Goal: Download file/media: Download file/media

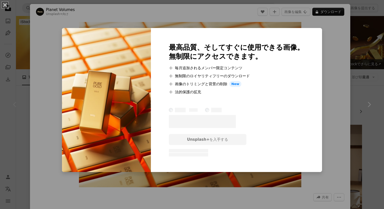
scroll to position [135, 0]
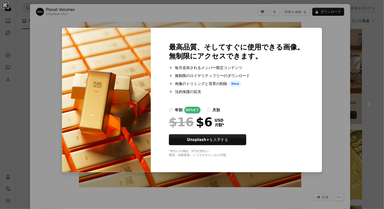
click at [110, 12] on div "An X shape 最高品質、そしてすぐに使用できる画像。 無制限にアクセスできます。 A plus sign 毎月追加されるメンバー限定コンテンツ A p…" at bounding box center [192, 104] width 384 height 209
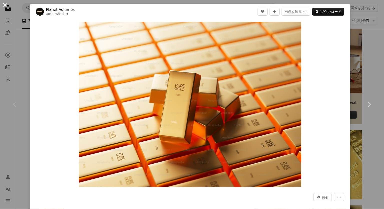
click at [7, 7] on button "An X shape" at bounding box center [5, 5] width 6 height 6
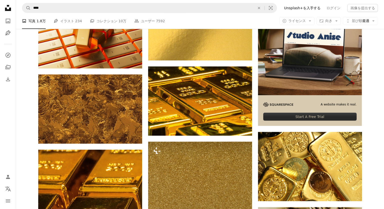
scroll to position [151, 0]
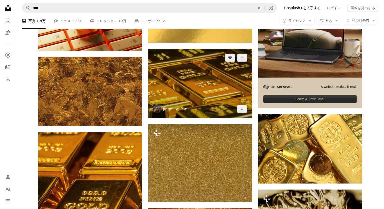
click at [186, 77] on img at bounding box center [200, 83] width 104 height 69
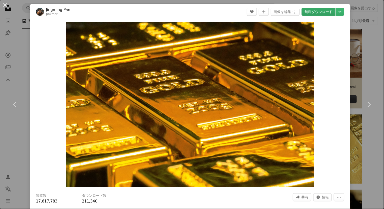
click at [325, 11] on link "無料ダウンロード" at bounding box center [319, 12] width 34 height 8
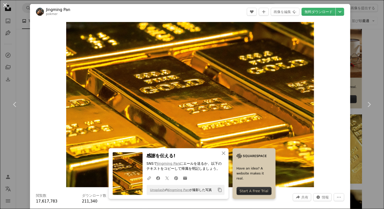
click at [5, 4] on button "An X shape" at bounding box center [5, 5] width 6 height 6
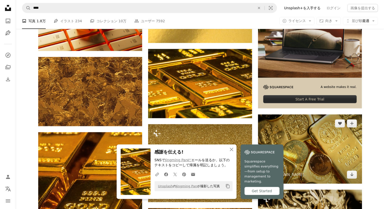
click at [311, 147] on img at bounding box center [310, 149] width 104 height 69
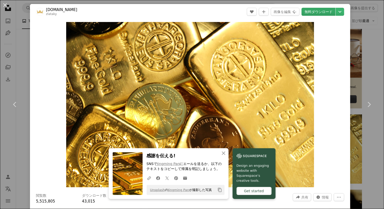
click at [312, 12] on link "無料ダウンロード" at bounding box center [319, 12] width 34 height 8
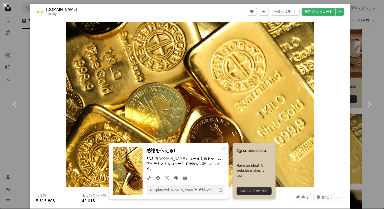
click at [5, 6] on button "An X shape" at bounding box center [5, 5] width 6 height 6
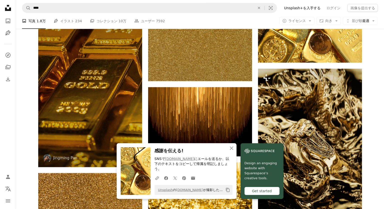
scroll to position [269, 0]
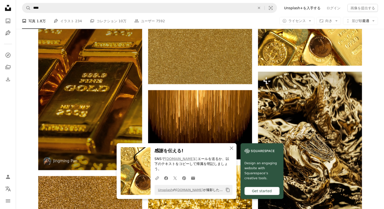
click at [102, 74] on img at bounding box center [90, 92] width 104 height 156
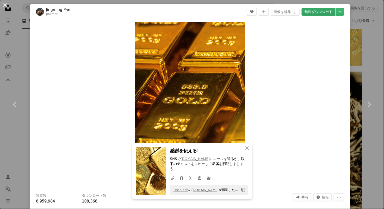
click at [323, 10] on link "無料ダウンロード" at bounding box center [319, 12] width 34 height 8
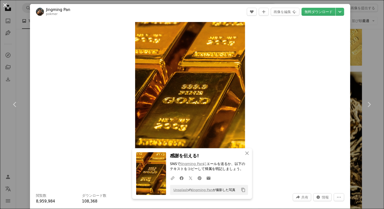
click at [6, 6] on button "An X shape" at bounding box center [5, 5] width 6 height 6
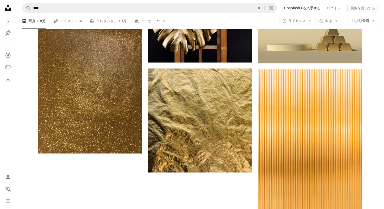
scroll to position [659, 0]
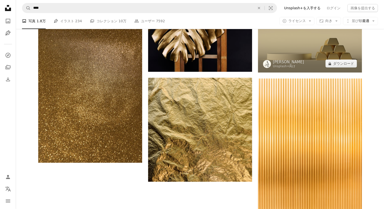
click at [316, 51] on img at bounding box center [310, 33] width 104 height 78
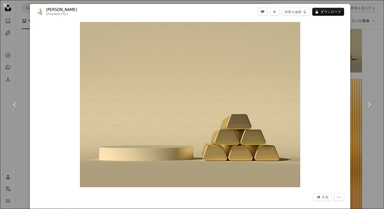
click at [5, 5] on button "An X shape" at bounding box center [5, 5] width 6 height 6
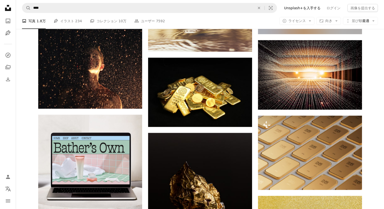
scroll to position [947, 0]
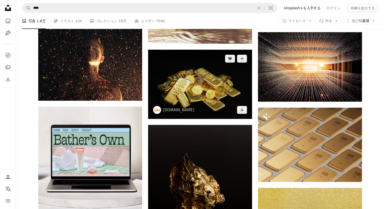
click at [191, 84] on img at bounding box center [200, 84] width 104 height 69
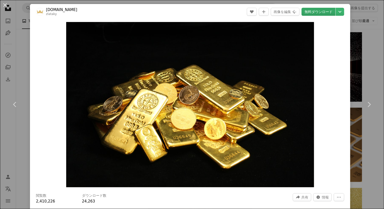
click at [320, 14] on link "無料ダウンロード" at bounding box center [319, 12] width 34 height 8
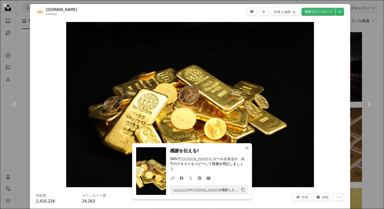
click at [5, 5] on button "An X shape" at bounding box center [5, 5] width 6 height 6
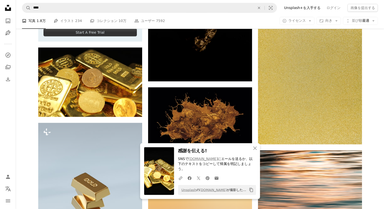
scroll to position [1162, 0]
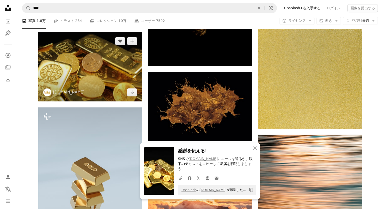
click at [111, 68] on img at bounding box center [90, 66] width 104 height 69
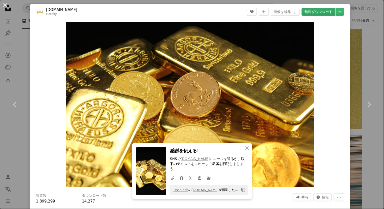
click at [319, 11] on link "無料ダウンロード" at bounding box center [319, 12] width 34 height 8
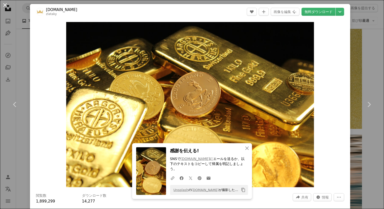
click at [7, 7] on button "An X shape" at bounding box center [5, 5] width 6 height 6
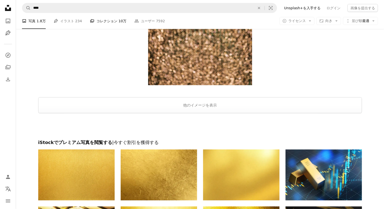
scroll to position [1647, 0]
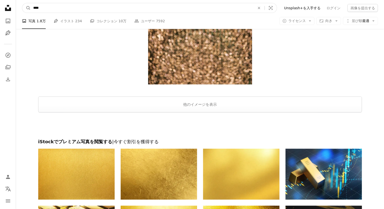
drag, startPoint x: 81, startPoint y: 6, endPoint x: 11, endPoint y: 5, distance: 69.3
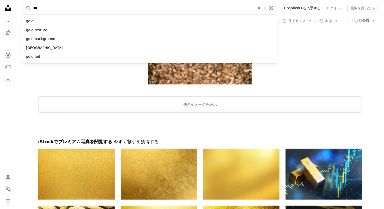
type input "**"
click button "A magnifying glass" at bounding box center [26, 8] width 9 height 10
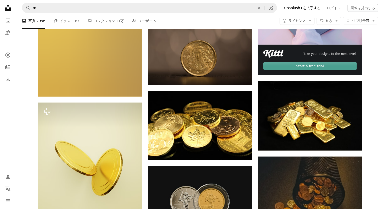
scroll to position [196, 0]
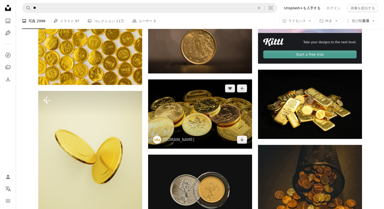
click at [184, 113] on img at bounding box center [200, 114] width 104 height 69
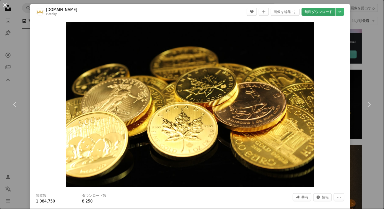
click at [312, 13] on link "無料ダウンロード" at bounding box center [319, 12] width 34 height 8
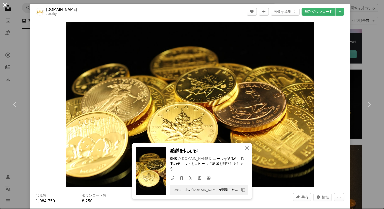
click at [2, 5] on button "An X shape" at bounding box center [5, 5] width 6 height 6
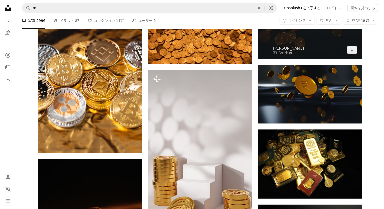
scroll to position [495, 0]
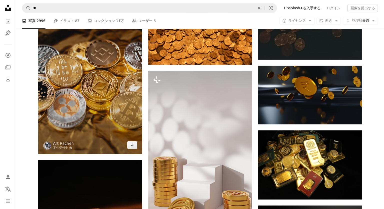
click at [107, 95] on img at bounding box center [90, 76] width 104 height 156
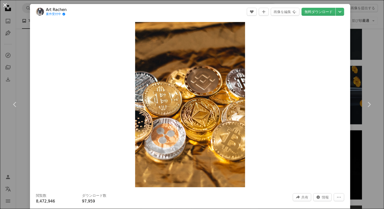
click at [5, 4] on button "An X shape" at bounding box center [5, 5] width 6 height 6
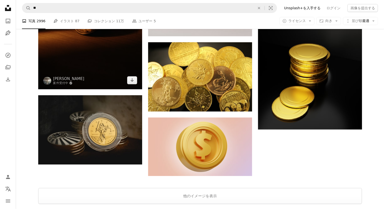
scroll to position [701, 0]
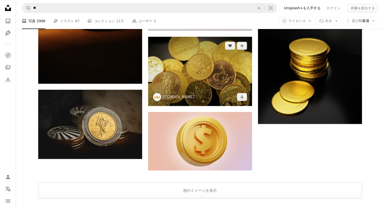
click at [185, 71] on img at bounding box center [200, 71] width 104 height 69
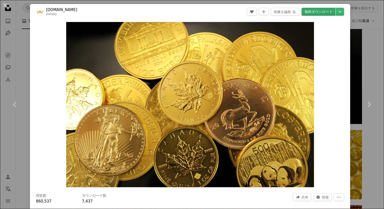
click at [320, 13] on link "無料ダウンロード" at bounding box center [319, 12] width 34 height 8
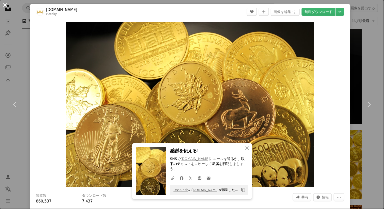
click at [4, 6] on button "An X shape" at bounding box center [5, 5] width 6 height 6
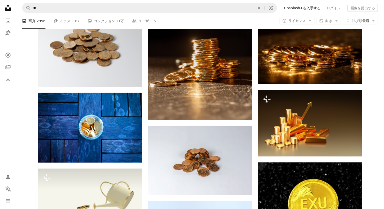
scroll to position [1117, 0]
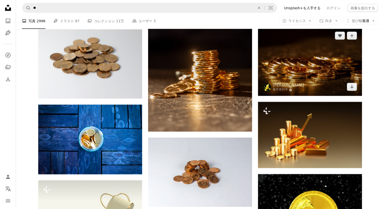
click at [297, 67] on img at bounding box center [310, 61] width 104 height 69
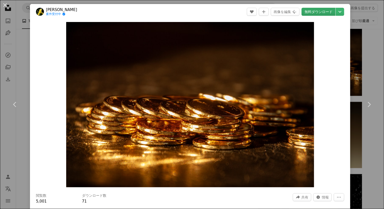
click at [326, 12] on link "無料ダウンロード" at bounding box center [319, 12] width 34 height 8
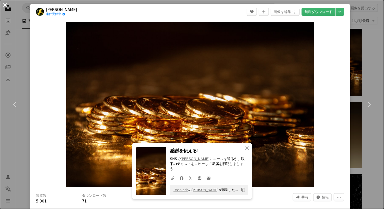
click at [4, 5] on button "An X shape" at bounding box center [5, 5] width 6 height 6
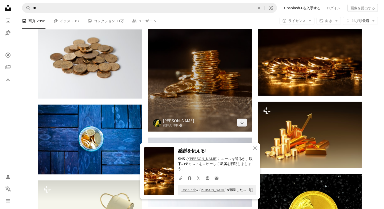
click at [201, 69] on img at bounding box center [200, 54] width 104 height 156
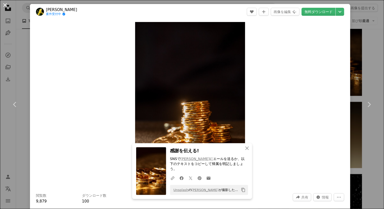
click at [5, 3] on button "An X shape" at bounding box center [5, 5] width 6 height 6
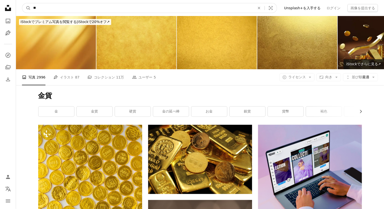
drag, startPoint x: 55, startPoint y: 9, endPoint x: 0, endPoint y: 8, distance: 55.3
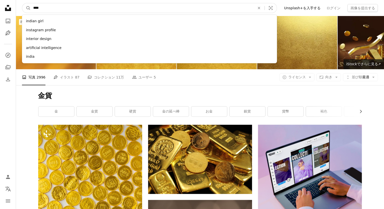
type input "*****"
click button "A magnifying glass" at bounding box center [26, 8] width 9 height 10
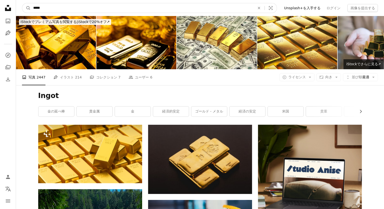
drag, startPoint x: 92, startPoint y: 7, endPoint x: 11, endPoint y: 3, distance: 81.1
